Goal: Check status: Check status

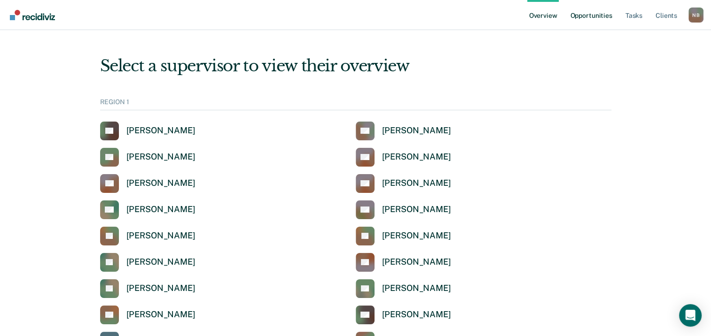
click at [601, 19] on link "Opportunities" at bounding box center [591, 15] width 46 height 30
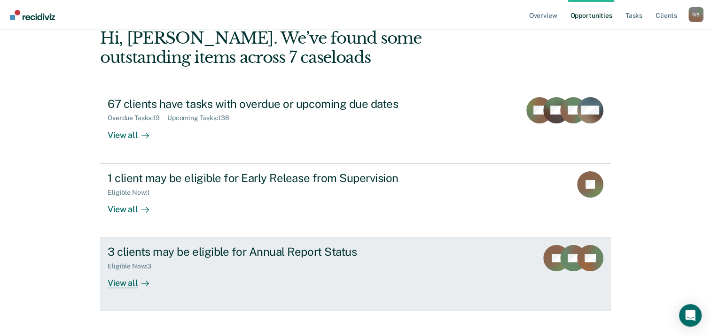
scroll to position [80, 0]
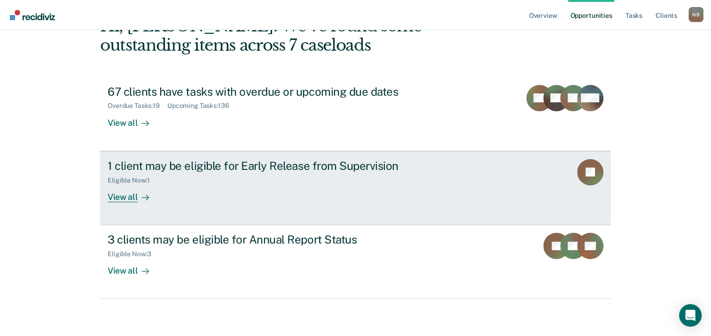
click at [102, 196] on link "1 client may be eligible for Early Release from Supervision Eligible Now : 1 Vi…" at bounding box center [355, 188] width 511 height 74
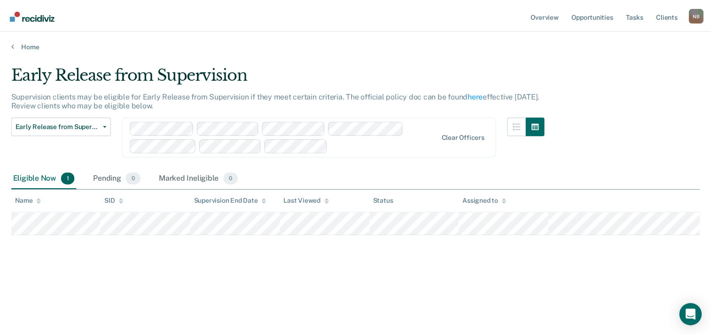
scroll to position [80, 0]
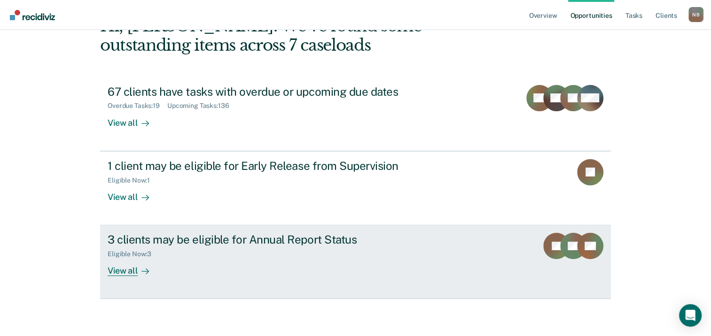
click at [126, 267] on div "View all" at bounding box center [134, 267] width 53 height 18
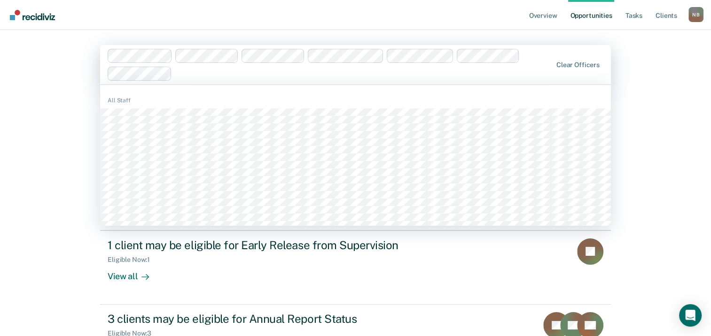
click at [435, 76] on div at bounding box center [364, 73] width 376 height 11
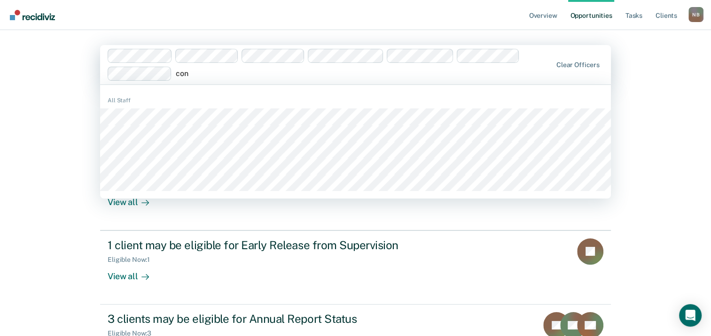
type input "cons"
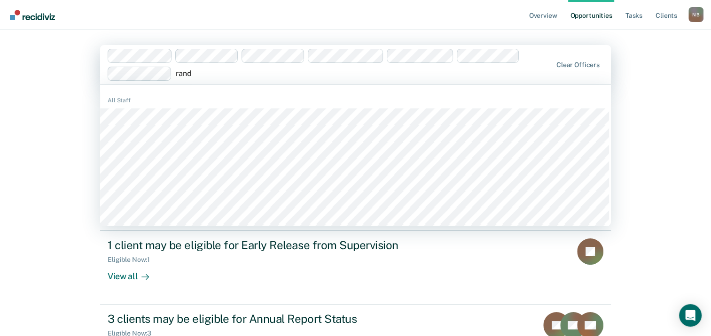
type input "[PERSON_NAME]"
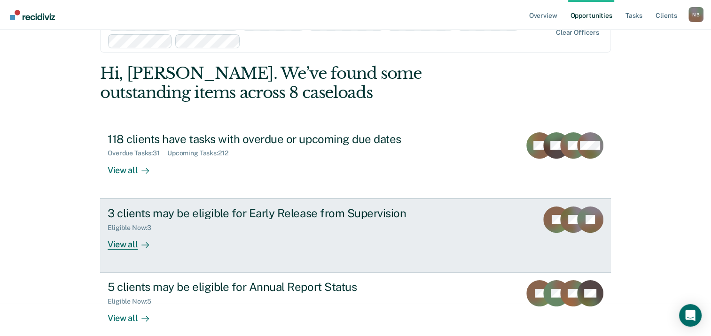
scroll to position [43, 0]
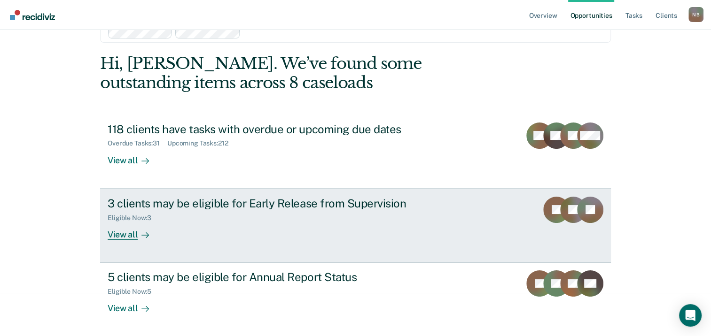
click at [120, 239] on div "View all" at bounding box center [134, 231] width 53 height 18
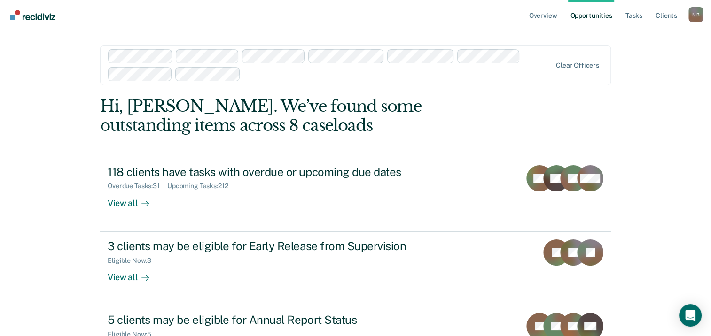
scroll to position [43, 0]
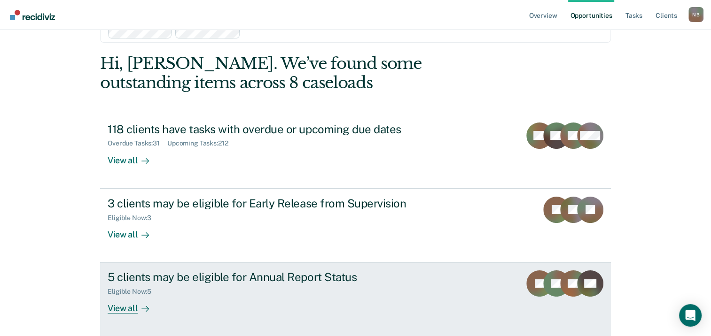
click at [171, 284] on div "Eligible Now : 5" at bounding box center [273, 290] width 330 height 12
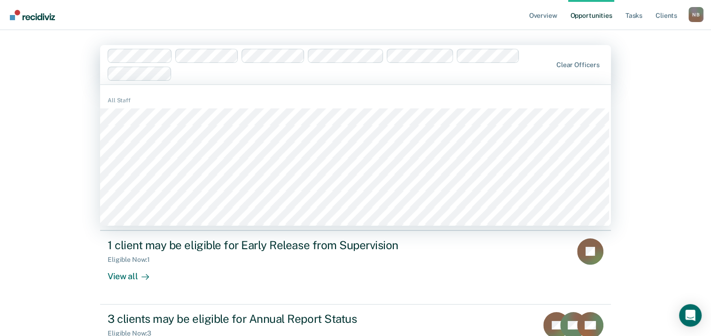
click at [197, 72] on div at bounding box center [364, 73] width 376 height 11
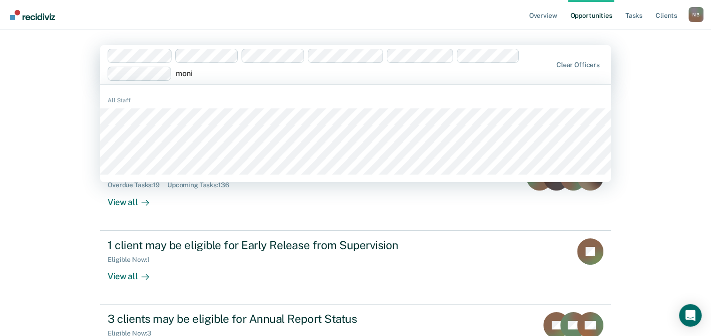
type input "monic"
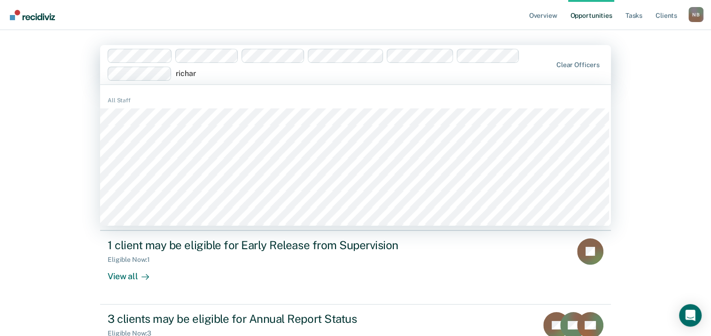
type input "[PERSON_NAME]"
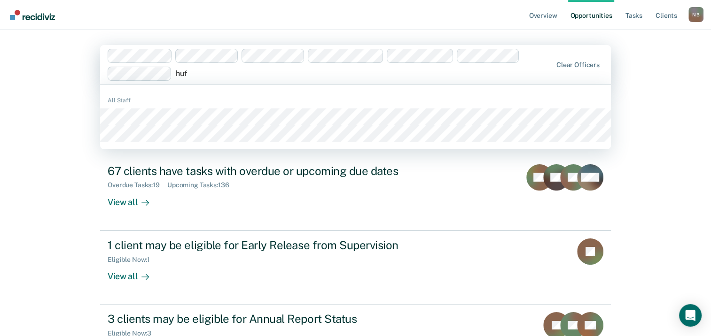
type input "[PERSON_NAME]"
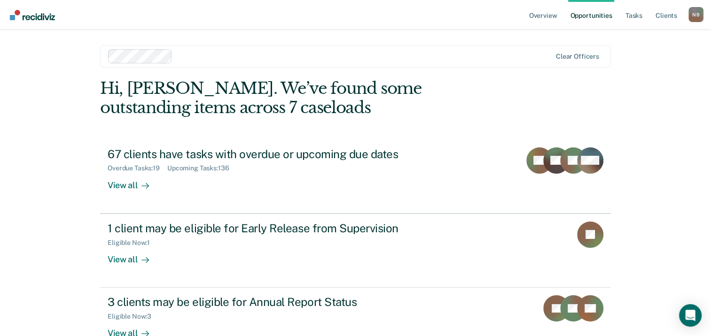
click at [195, 60] on div at bounding box center [363, 56] width 375 height 11
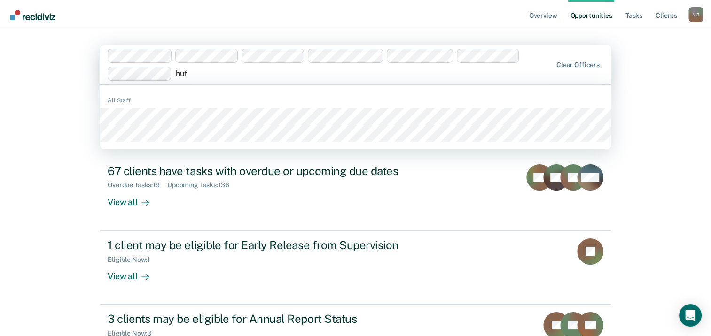
type input "[PERSON_NAME]"
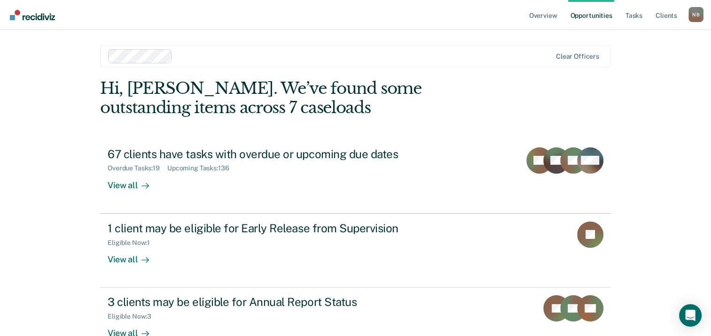
click at [195, 62] on div at bounding box center [330, 56] width 444 height 14
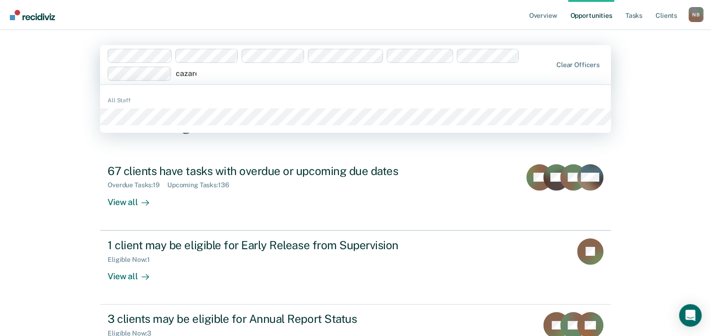
type input "[PERSON_NAME]"
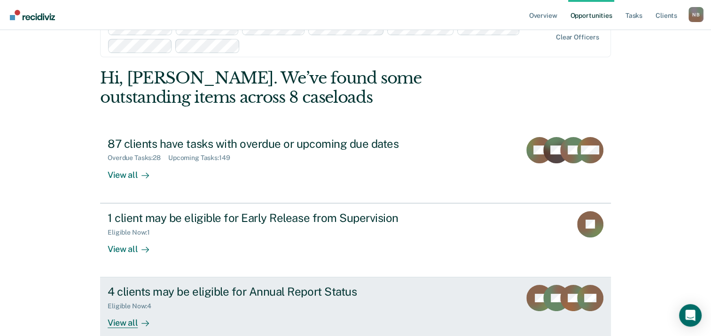
scroll to position [43, 0]
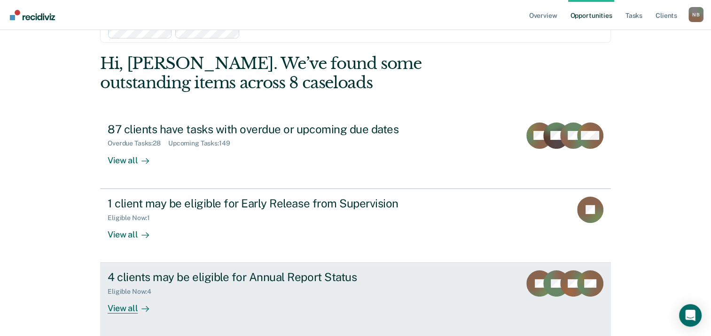
click at [127, 306] on div "View all" at bounding box center [134, 305] width 53 height 18
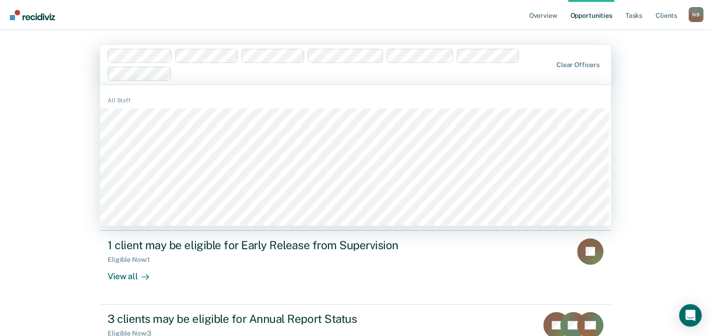
click at [187, 73] on div at bounding box center [364, 73] width 376 height 11
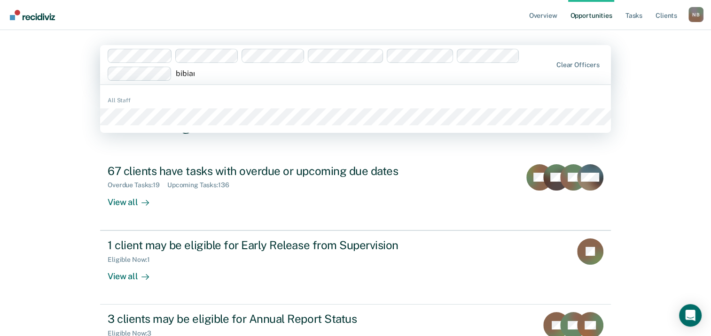
type input "[PERSON_NAME]"
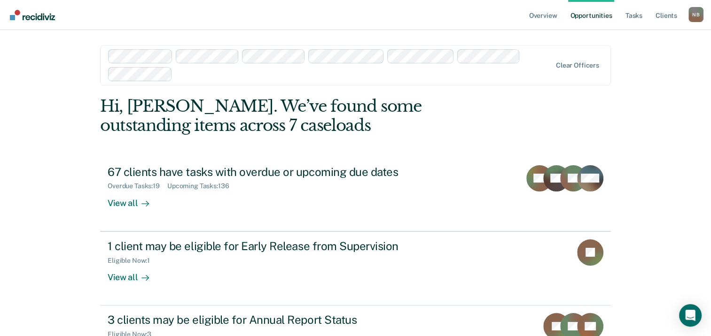
click at [222, 75] on div at bounding box center [363, 74] width 375 height 11
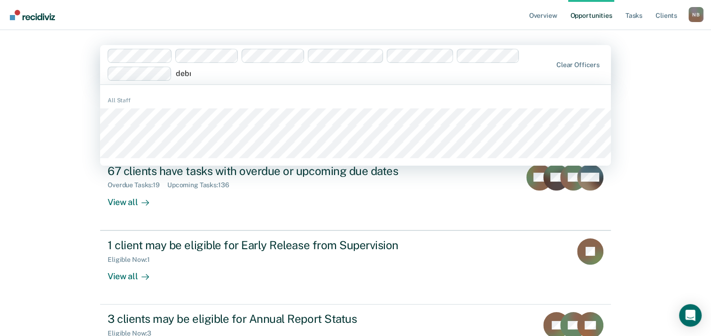
type input "[PERSON_NAME]"
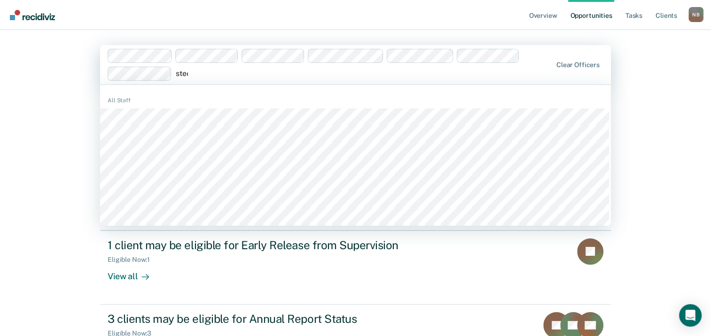
type input "[PERSON_NAME]"
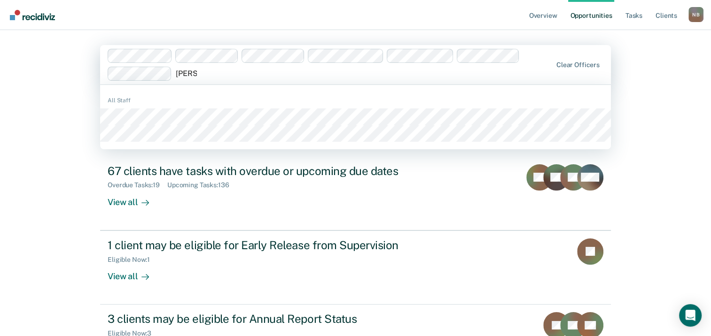
type input "[PERSON_NAME]"
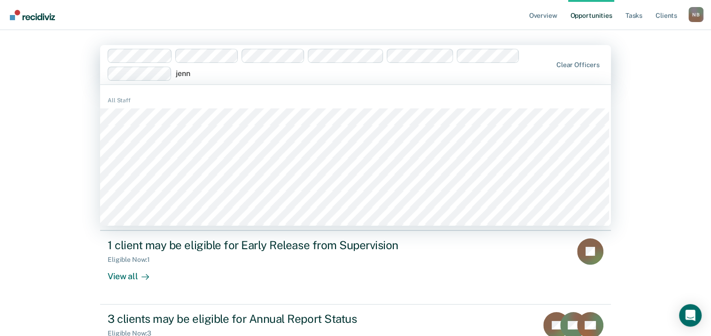
type input "jenni"
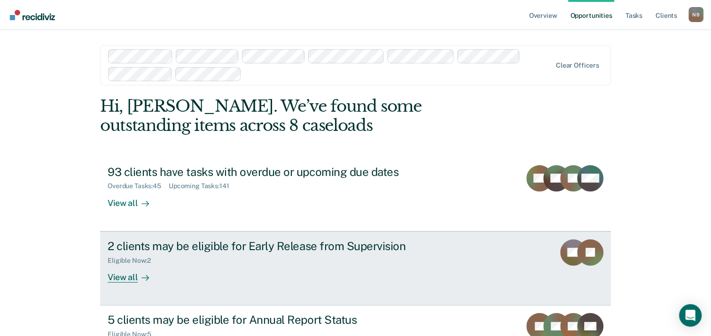
scroll to position [43, 0]
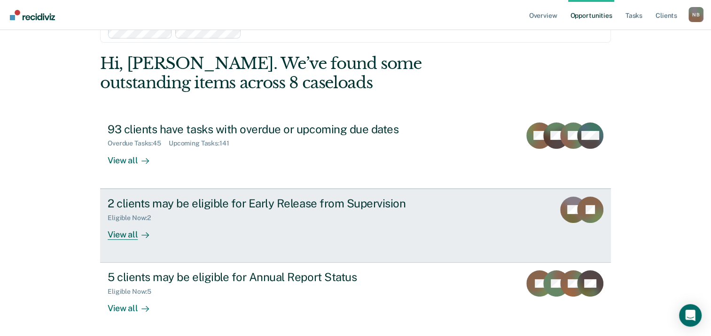
click at [133, 237] on div "View all" at bounding box center [134, 231] width 53 height 18
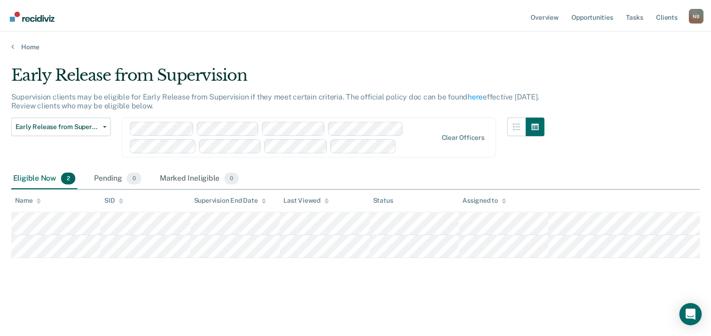
scroll to position [43, 0]
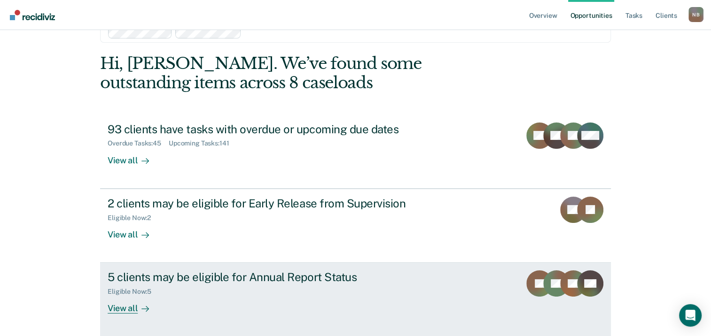
click at [177, 277] on div "5 clients may be eligible for Annual Report Status" at bounding box center [273, 278] width 330 height 14
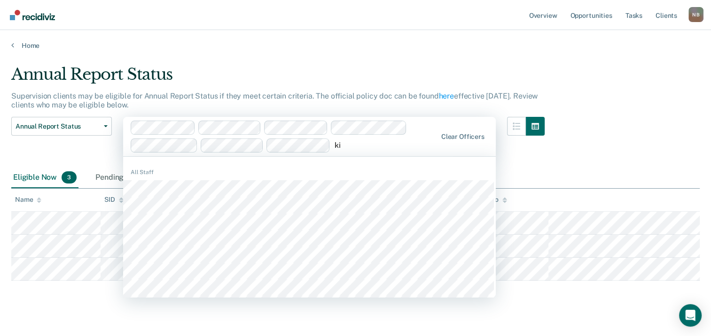
type input "kia"
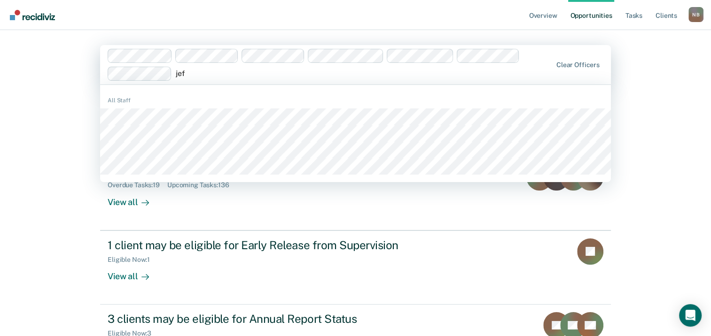
type input "[PERSON_NAME]"
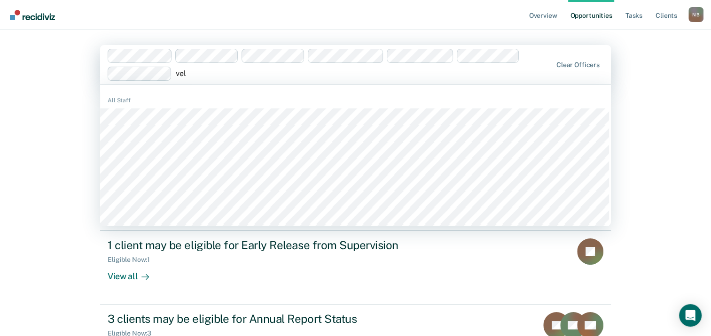
type input "veli"
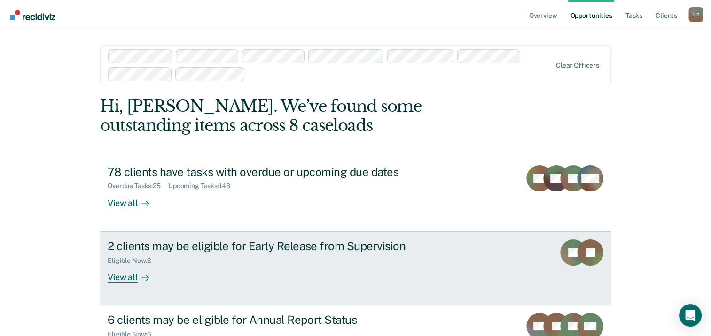
click at [128, 274] on div "View all" at bounding box center [134, 273] width 53 height 18
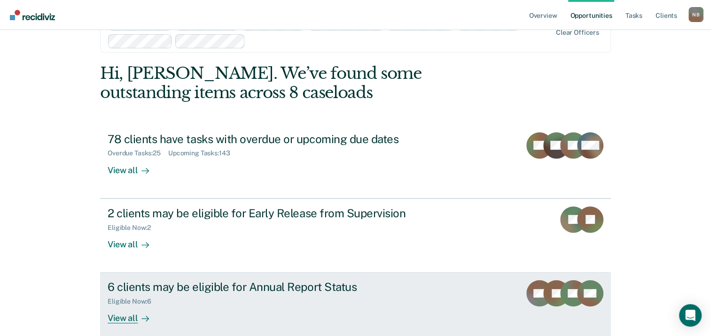
scroll to position [47, 0]
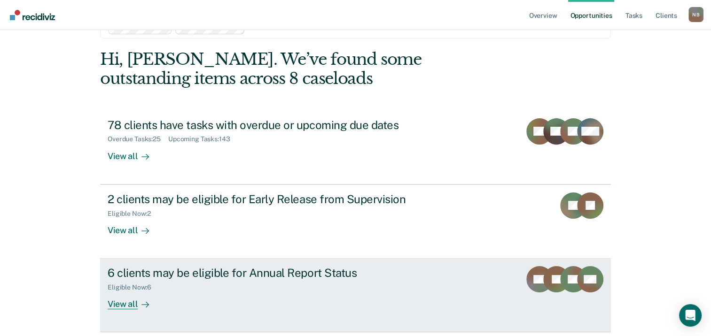
click at [195, 276] on div "6 clients may be eligible for Annual Report Status" at bounding box center [273, 273] width 330 height 14
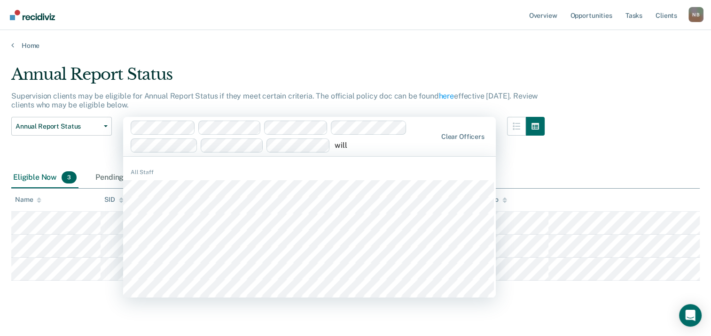
type input "[PERSON_NAME]"
